Goal: Obtain resource: Download file/media

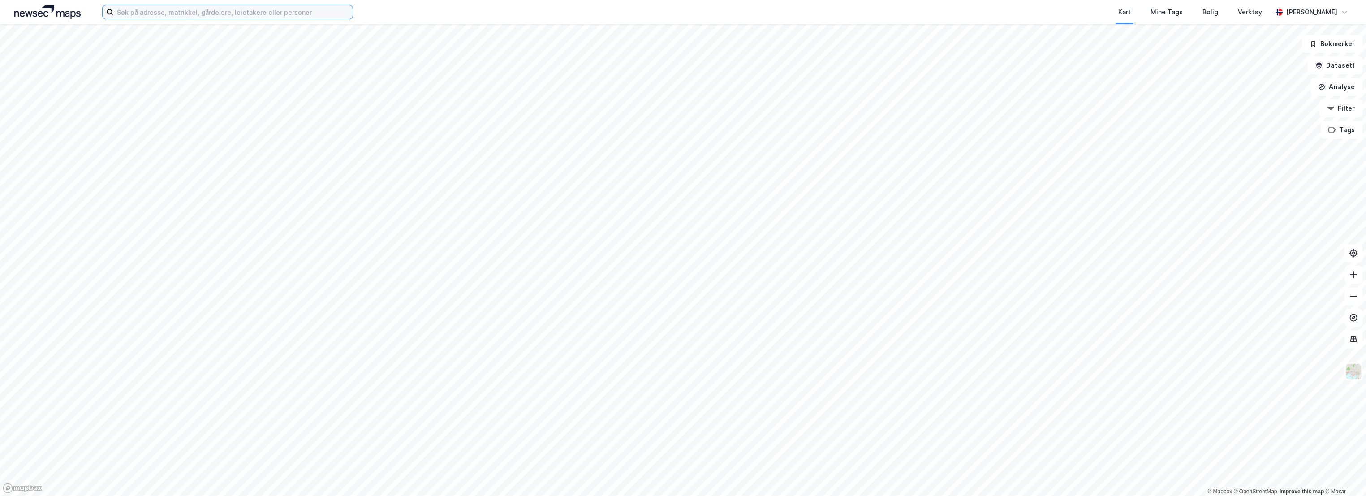
click at [148, 10] on input at bounding box center [232, 11] width 239 height 13
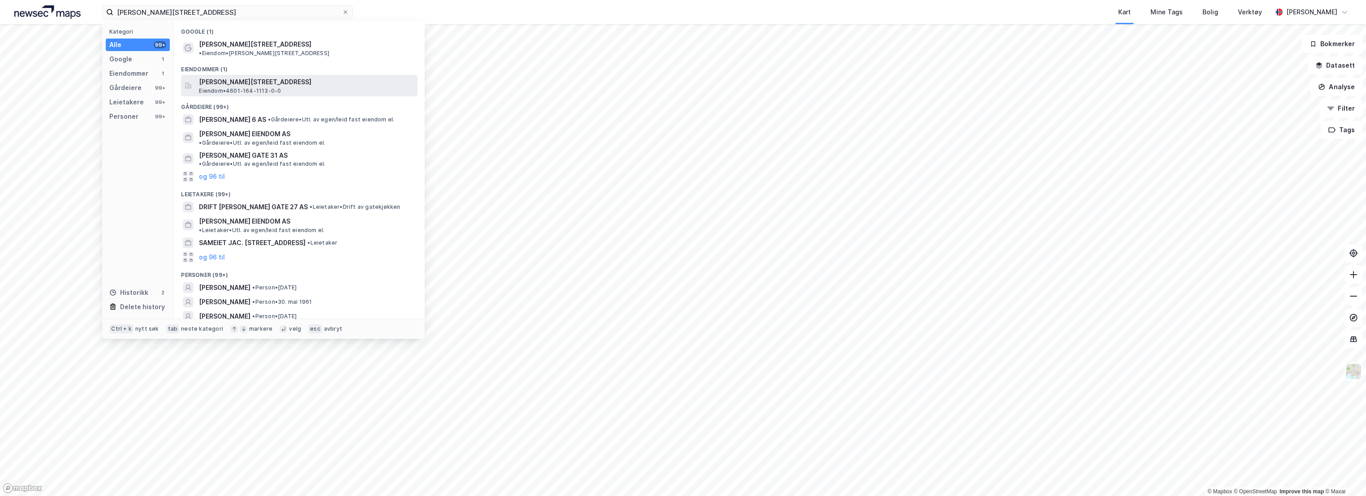
click at [286, 77] on span "[PERSON_NAME][STREET_ADDRESS]" at bounding box center [306, 82] width 215 height 11
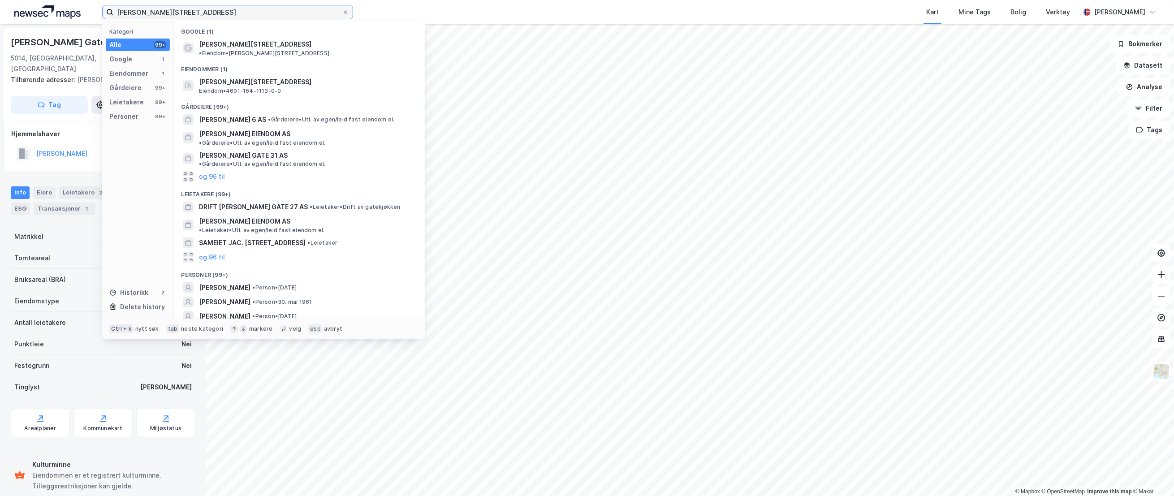
drag, startPoint x: 179, startPoint y: 10, endPoint x: 11, endPoint y: 7, distance: 168.1
click at [11, 8] on div "[PERSON_NAME][STREET_ADDRESS] Kategori Alle 99+ Google 1 Eiendommer 1 Gårdeiere…" at bounding box center [587, 12] width 1174 height 24
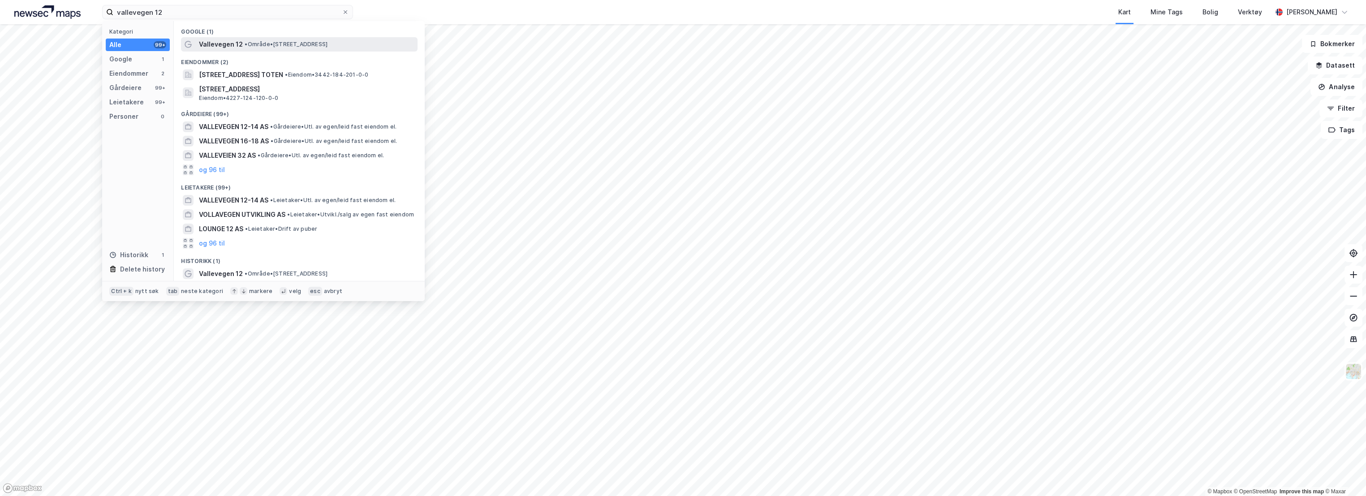
click at [220, 45] on span "Vallevegen 12" at bounding box center [221, 44] width 44 height 11
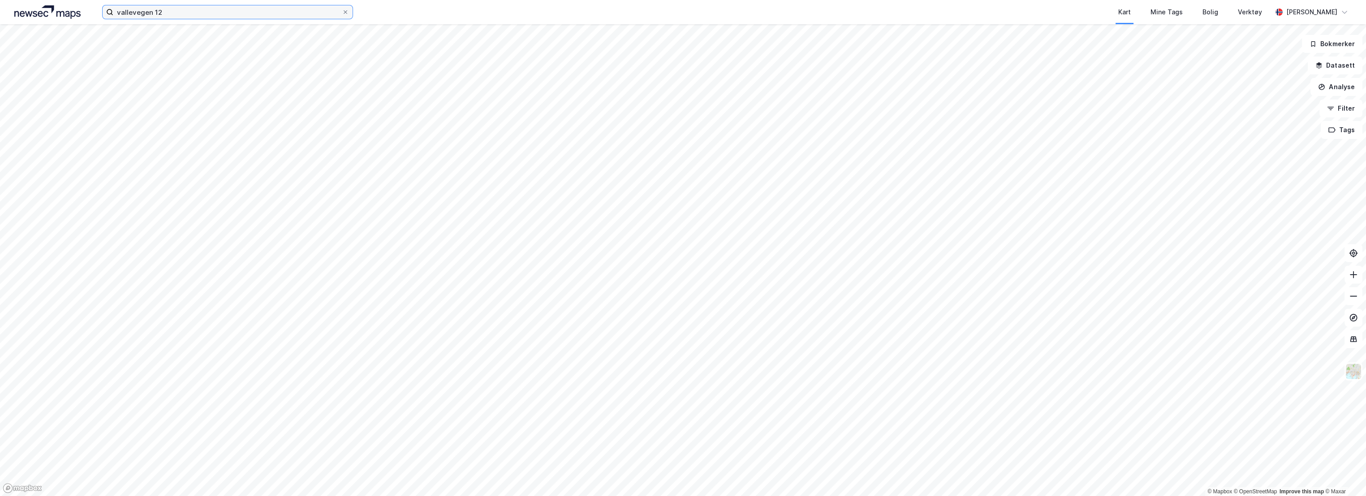
click at [190, 12] on input "vallevegen 12" at bounding box center [227, 11] width 229 height 13
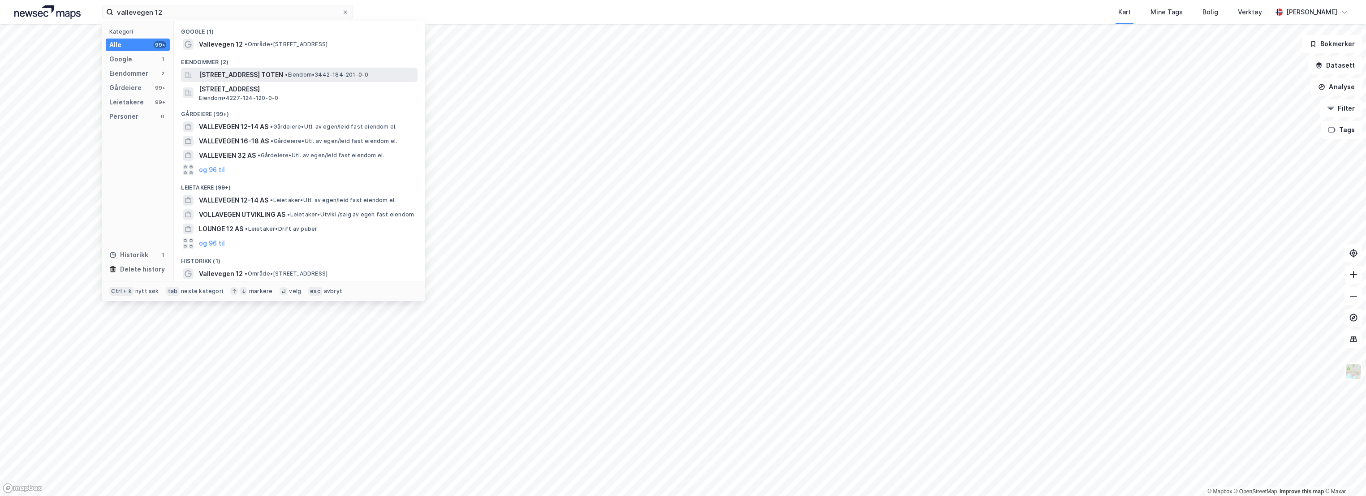
click at [267, 72] on span "[STREET_ADDRESS] TOTEN" at bounding box center [241, 74] width 84 height 11
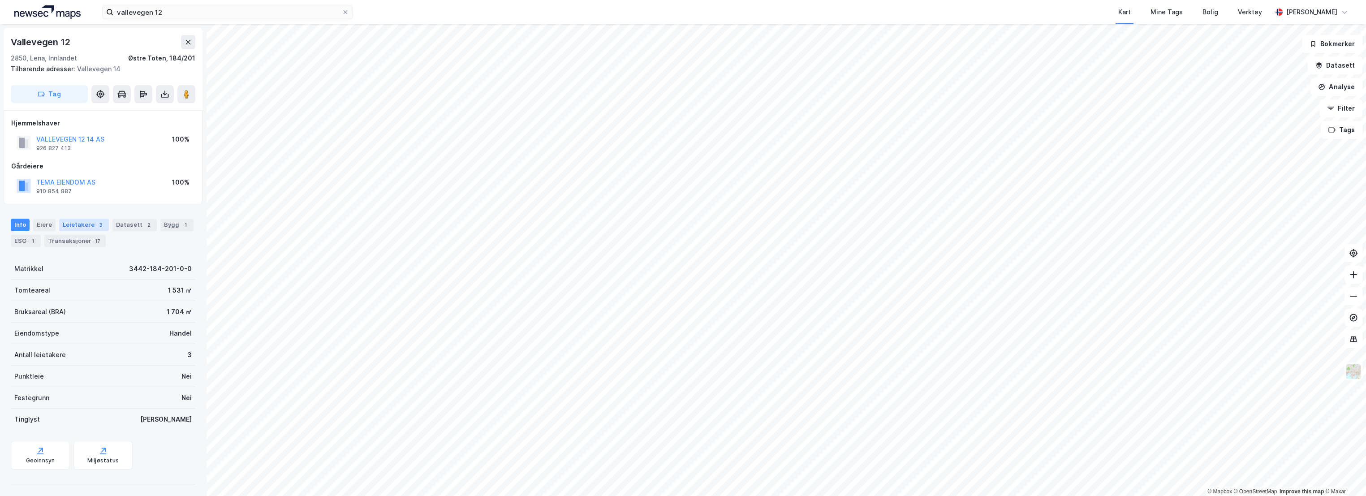
click at [101, 222] on div "Leietakere 3" at bounding box center [84, 225] width 50 height 13
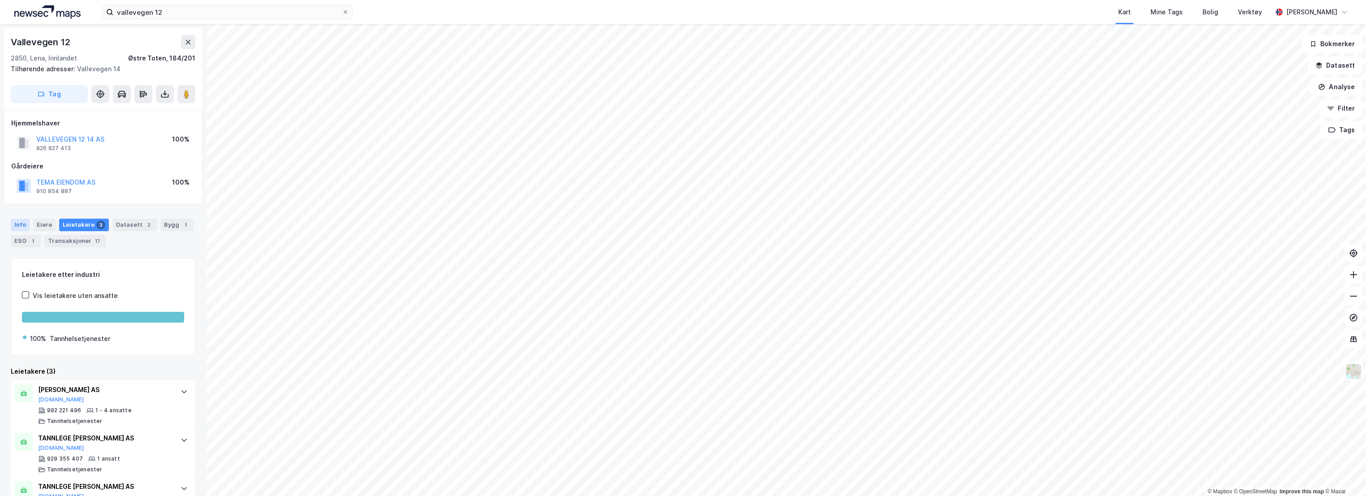
click at [17, 226] on div "Info" at bounding box center [20, 225] width 19 height 13
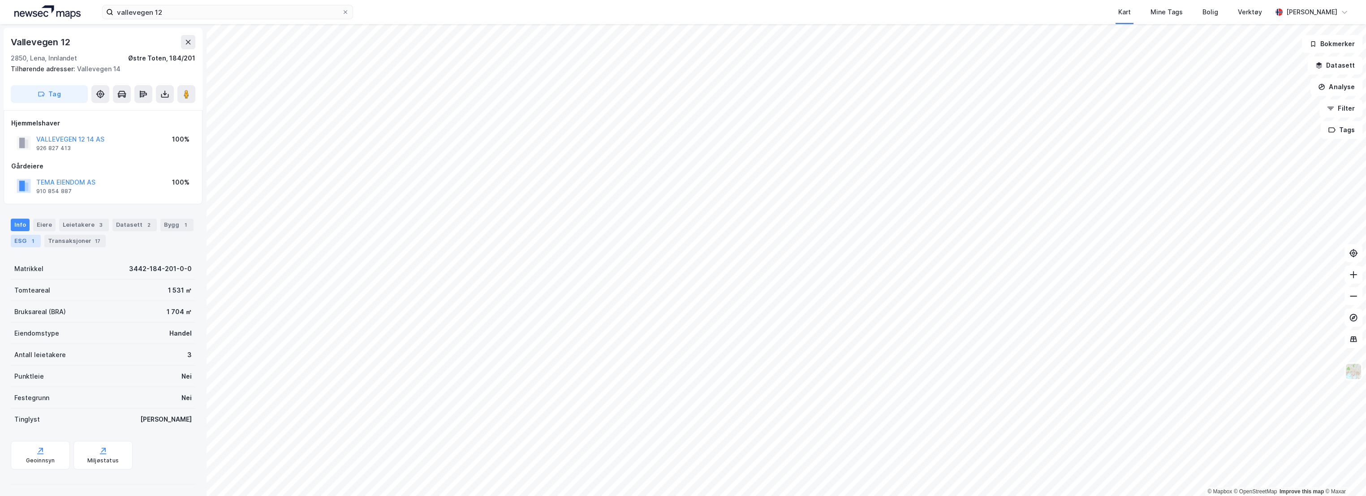
click at [22, 242] on div "ESG 1" at bounding box center [26, 241] width 30 height 13
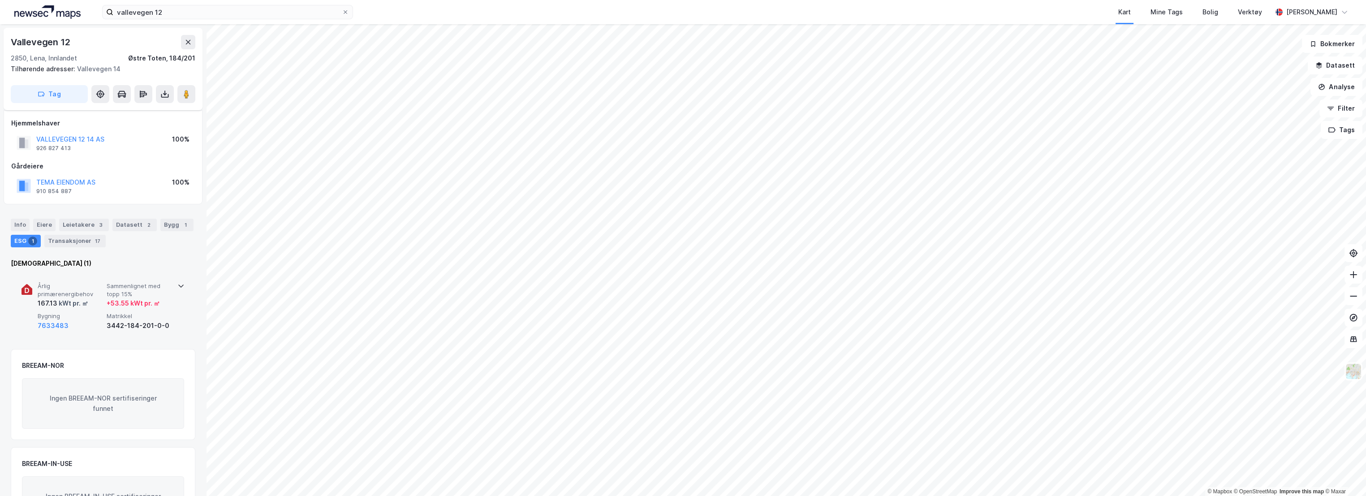
scroll to position [50, 0]
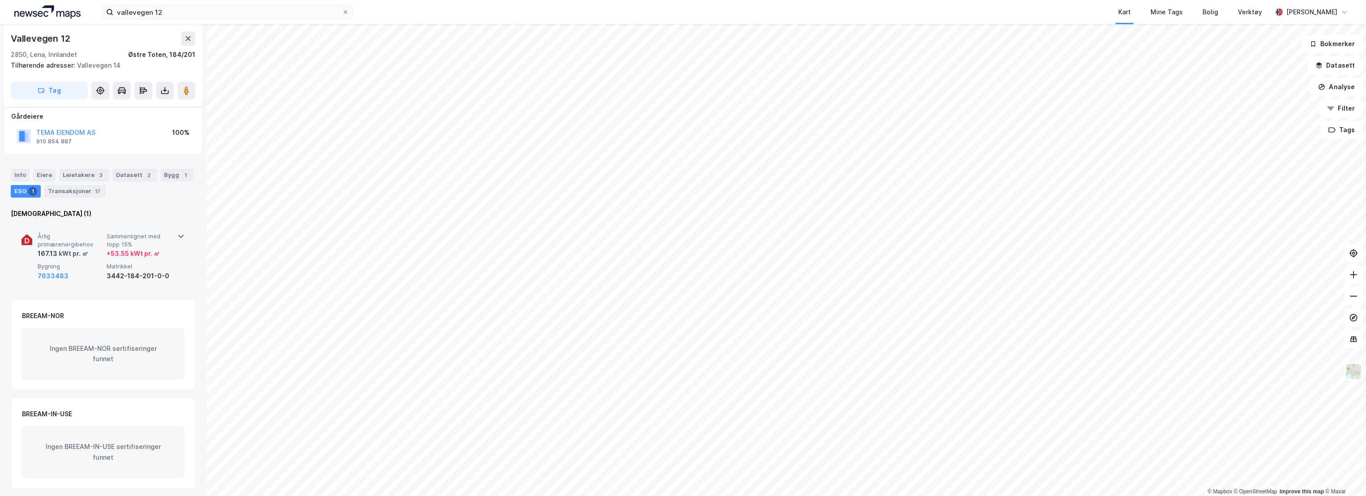
click at [87, 235] on span "Årlig primærenergibehov" at bounding box center [70, 241] width 65 height 16
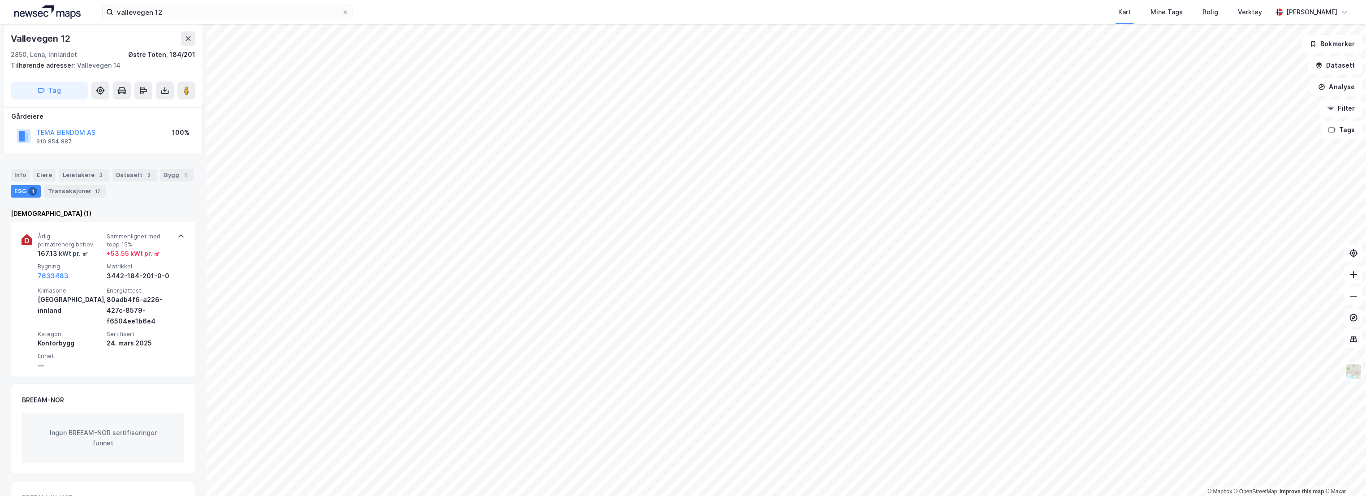
click at [151, 190] on div "Info [PERSON_NAME] 3 Datasett 2 Bygg 1 ESG 1 Transaksjoner 17" at bounding box center [103, 183] width 185 height 29
click at [43, 171] on div "Eiere" at bounding box center [44, 175] width 22 height 13
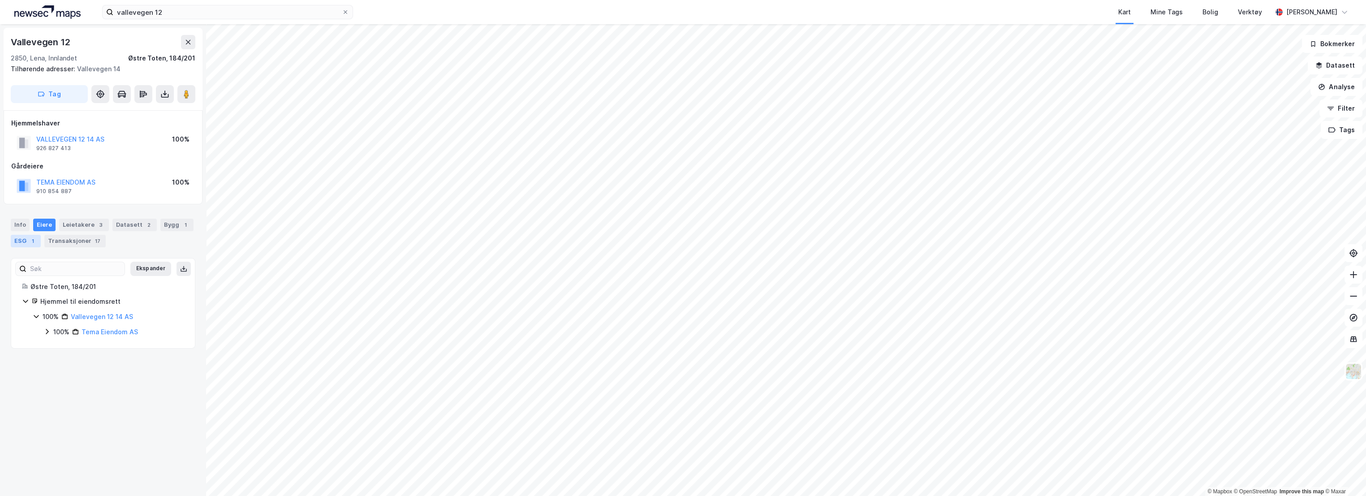
click at [25, 240] on div "ESG 1" at bounding box center [26, 241] width 30 height 13
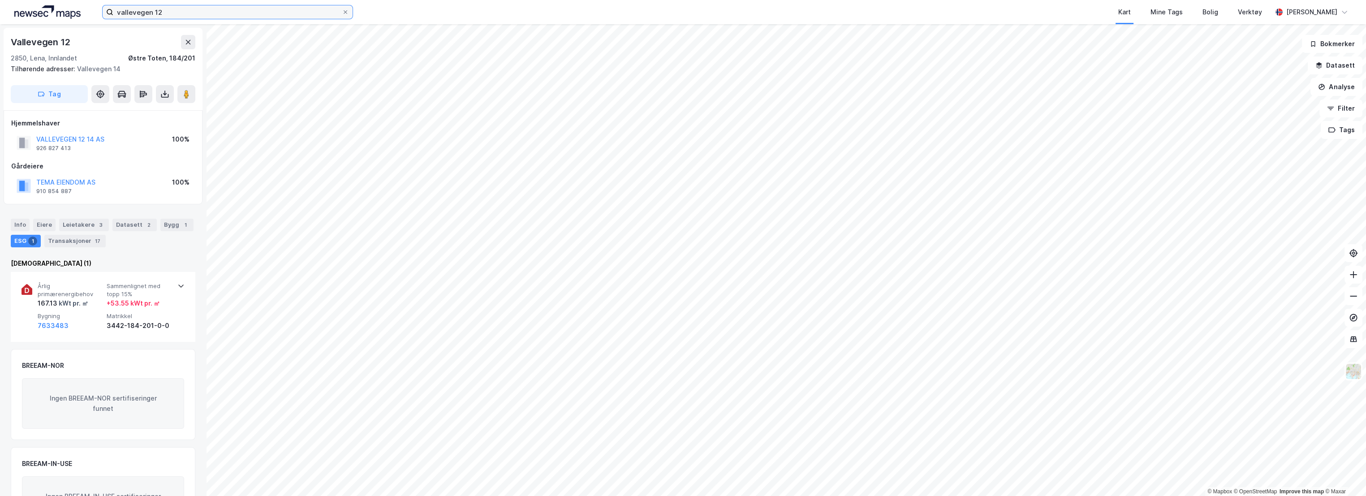
click at [180, 9] on input "vallevegen 12" at bounding box center [227, 11] width 229 height 13
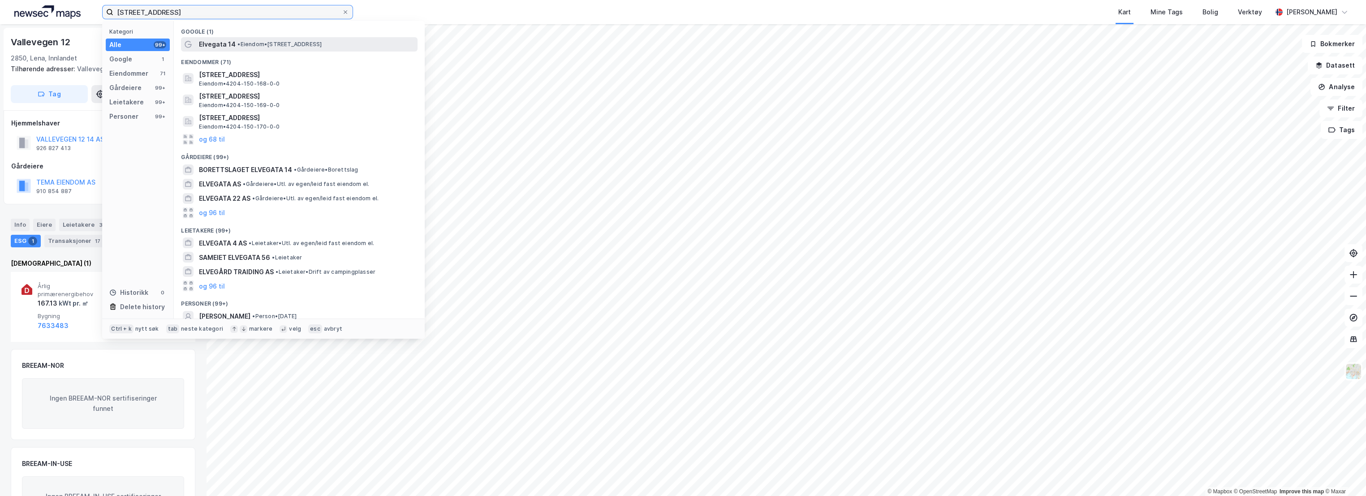
type input "[STREET_ADDRESS]"
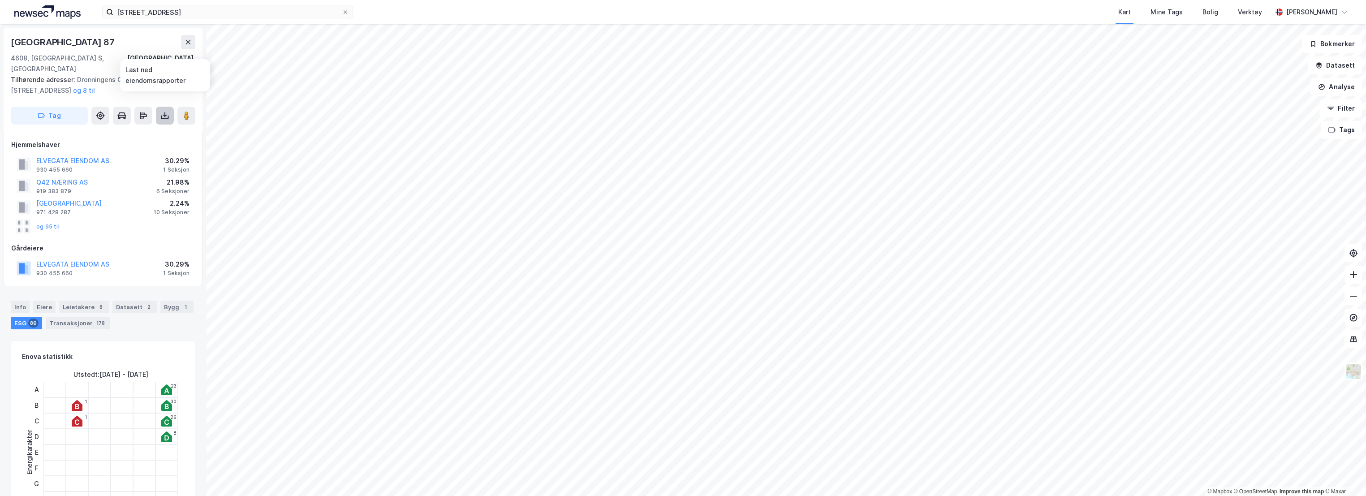
click at [166, 111] on icon at bounding box center [164, 115] width 9 height 9
click at [113, 130] on div "Last ned grunnbok" at bounding box center [121, 133] width 52 height 7
click at [15, 301] on div "Info" at bounding box center [20, 307] width 19 height 13
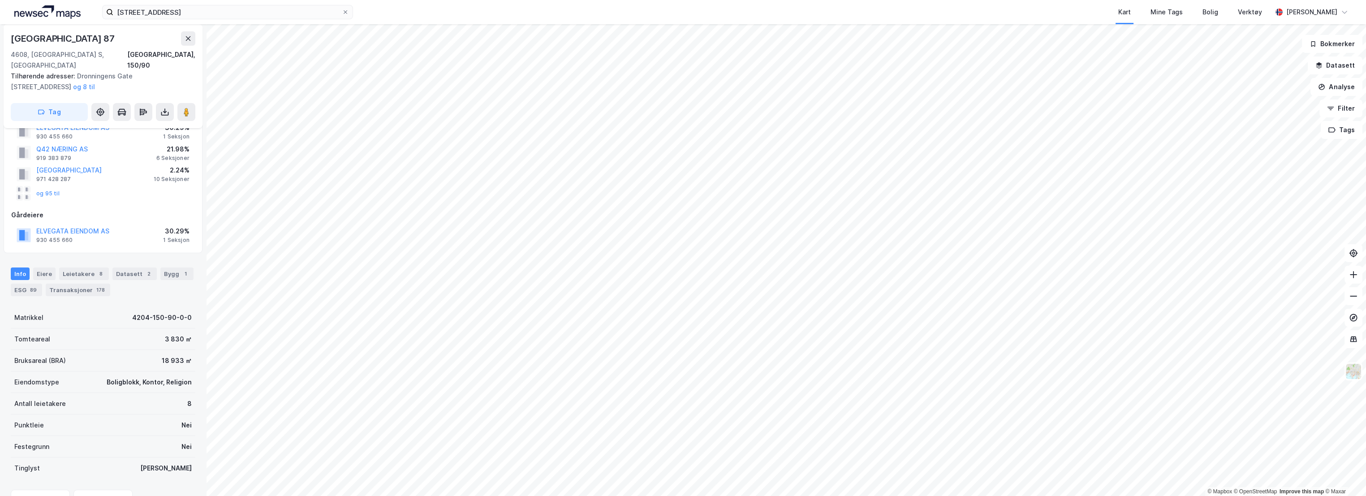
scroll to position [50, 0]
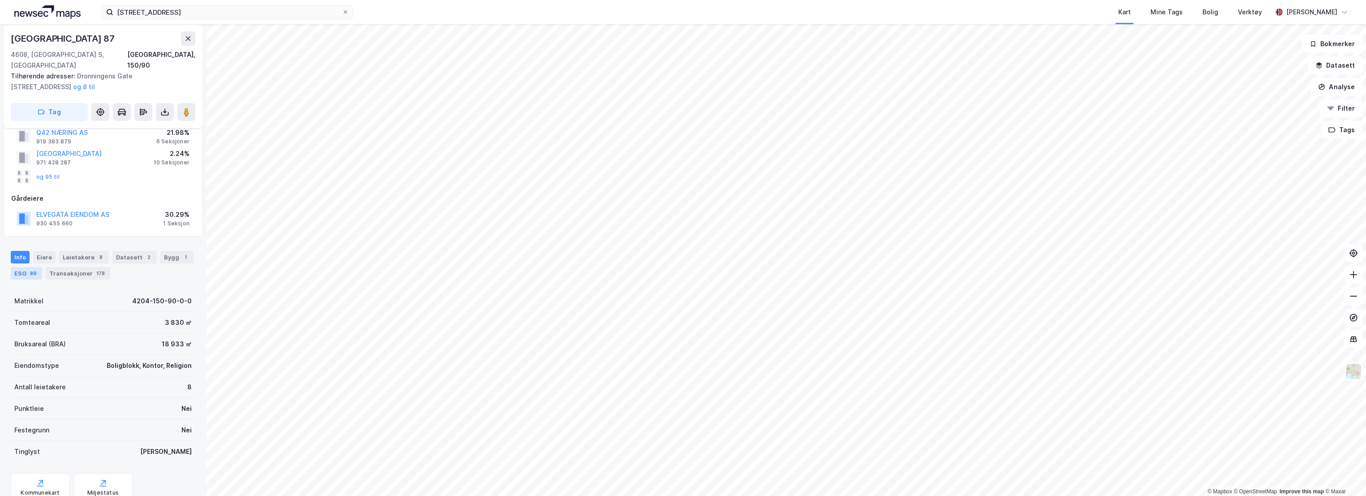
click at [29, 269] on div "89" at bounding box center [33, 273] width 10 height 9
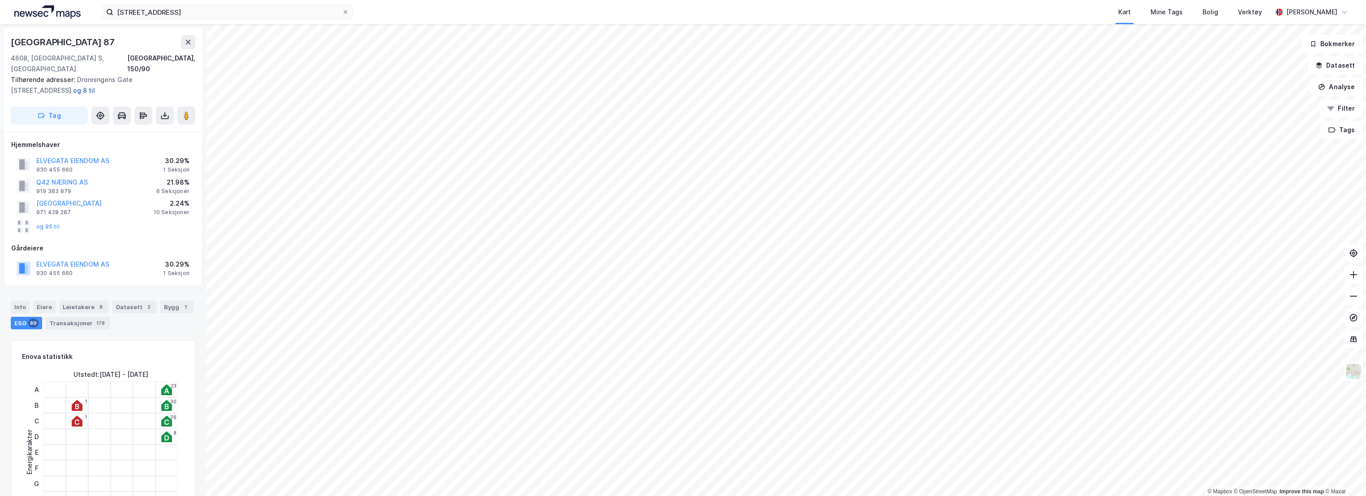
click at [0, 0] on button "og 8 til" at bounding box center [0, 0] width 0 height 0
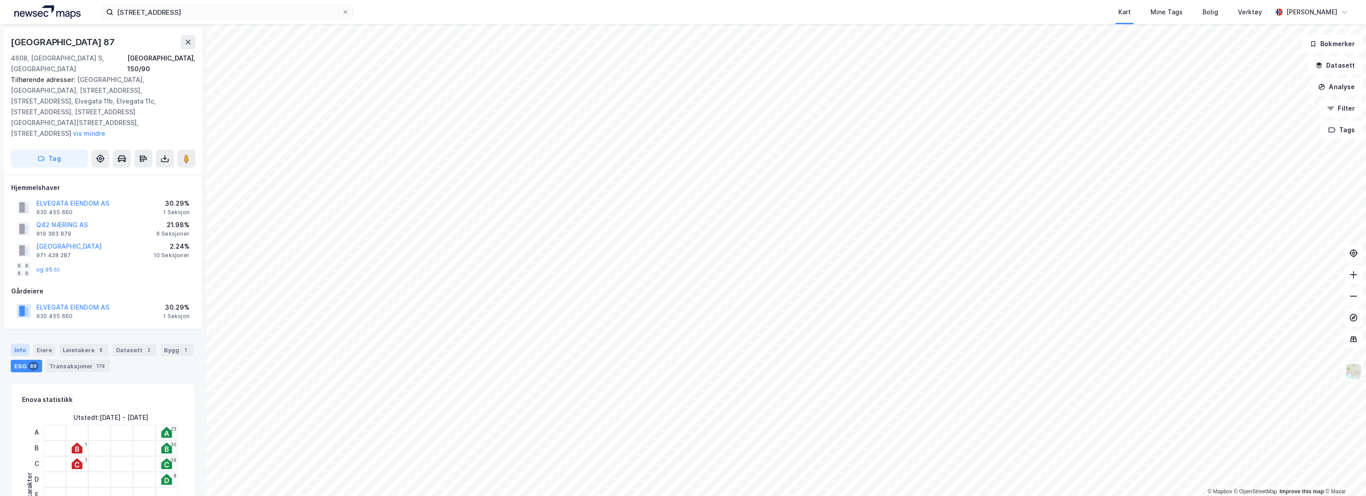
click at [18, 344] on div "Info" at bounding box center [20, 350] width 19 height 13
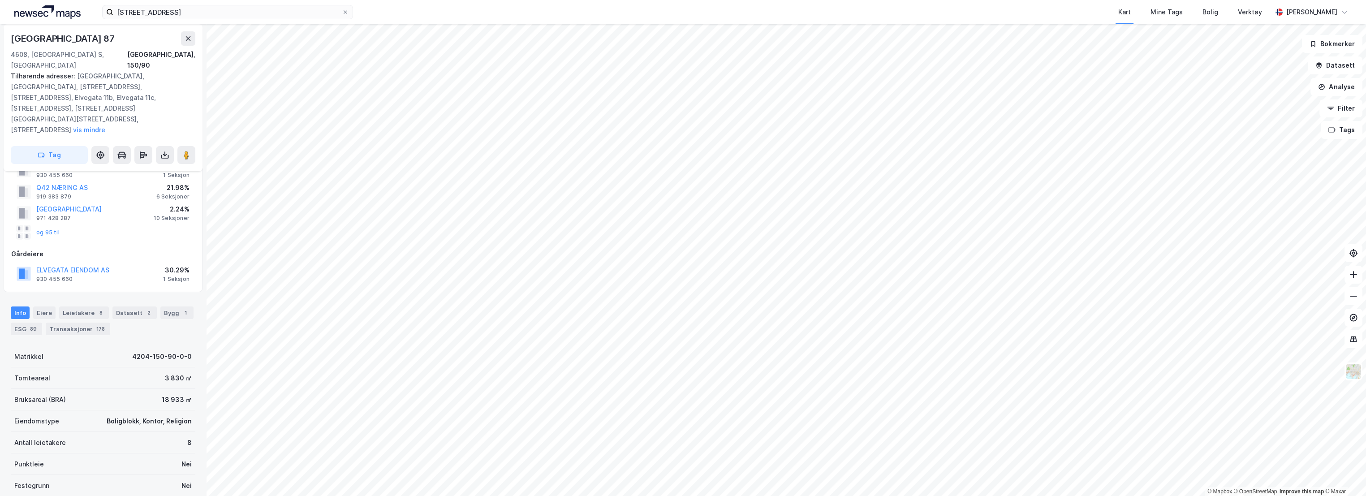
scroll to position [18, 0]
